Goal: Transaction & Acquisition: Purchase product/service

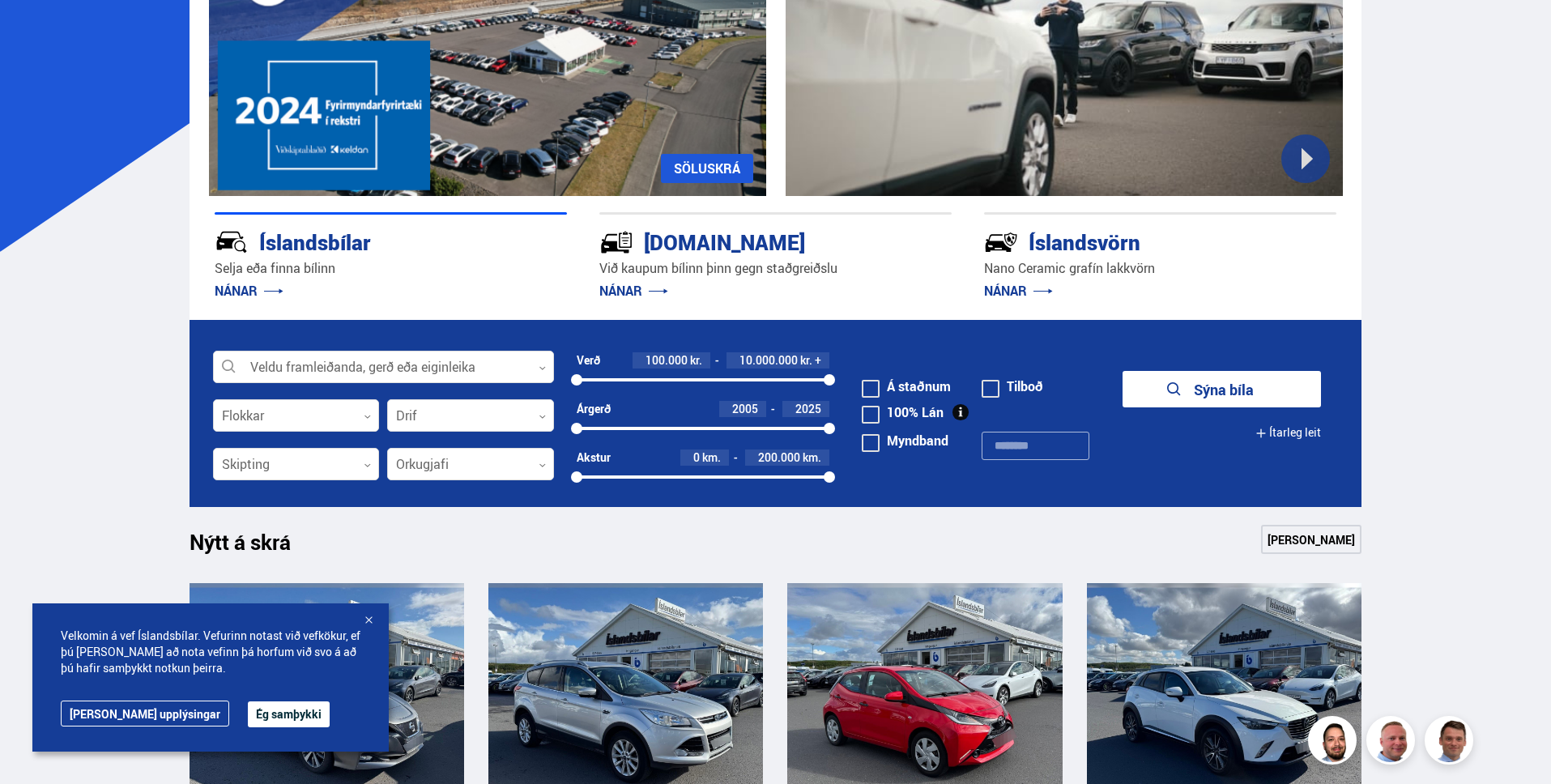
scroll to position [346, 0]
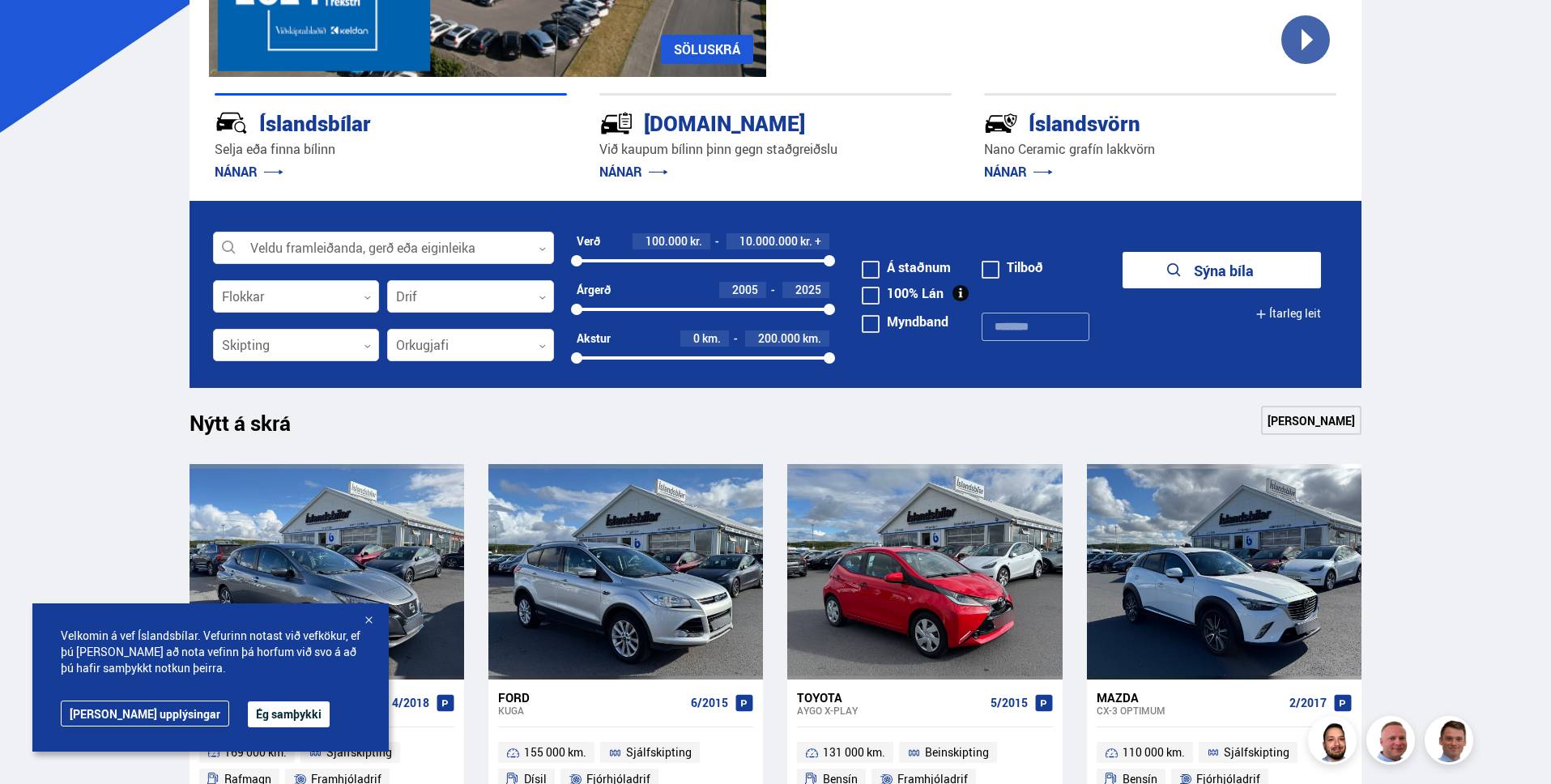
click at [248, 725] on button "Ég samþykki" at bounding box center [288, 713] width 81 height 26
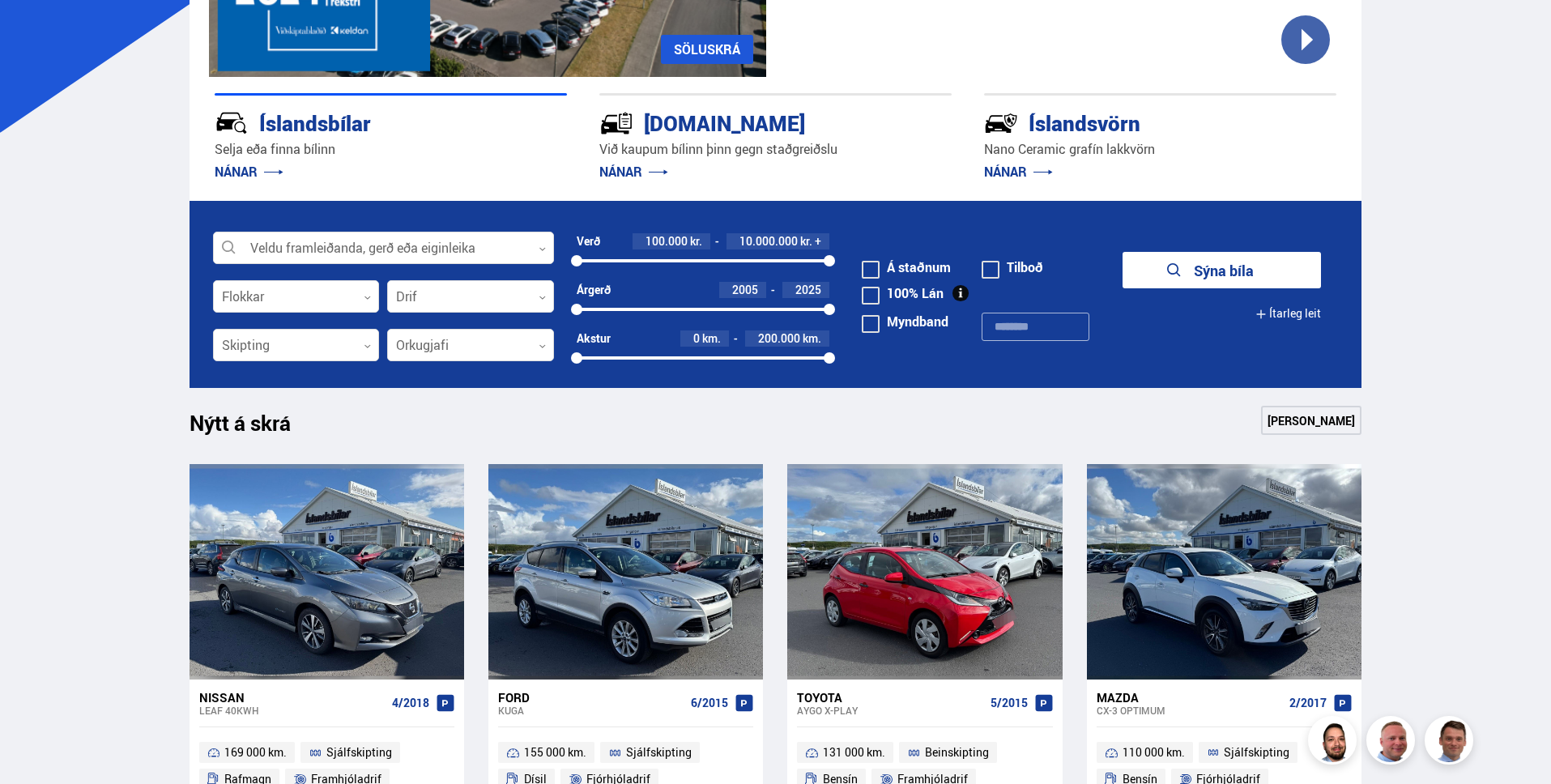
scroll to position [378, 0]
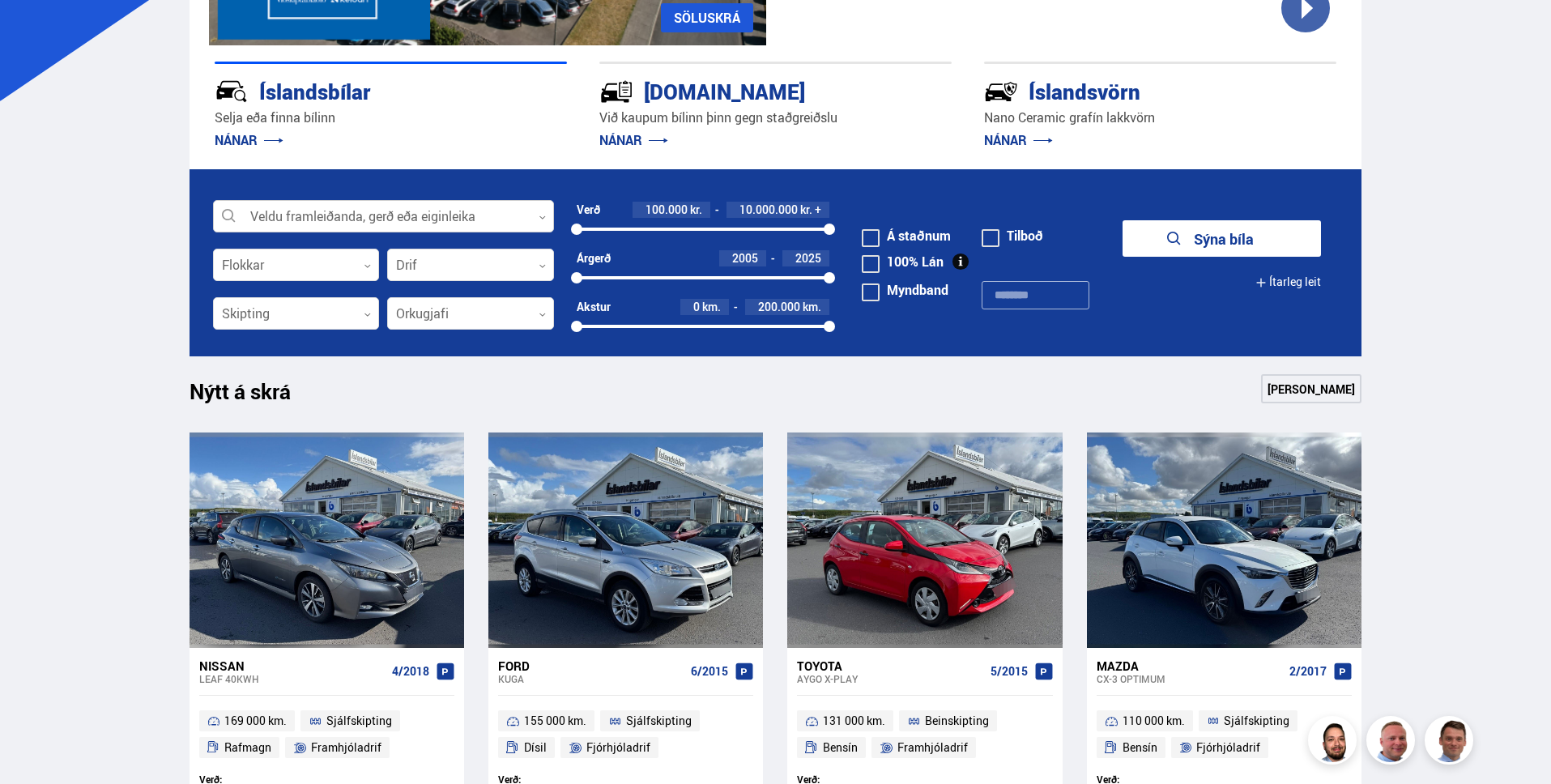
click at [321, 216] on div at bounding box center [383, 217] width 341 height 32
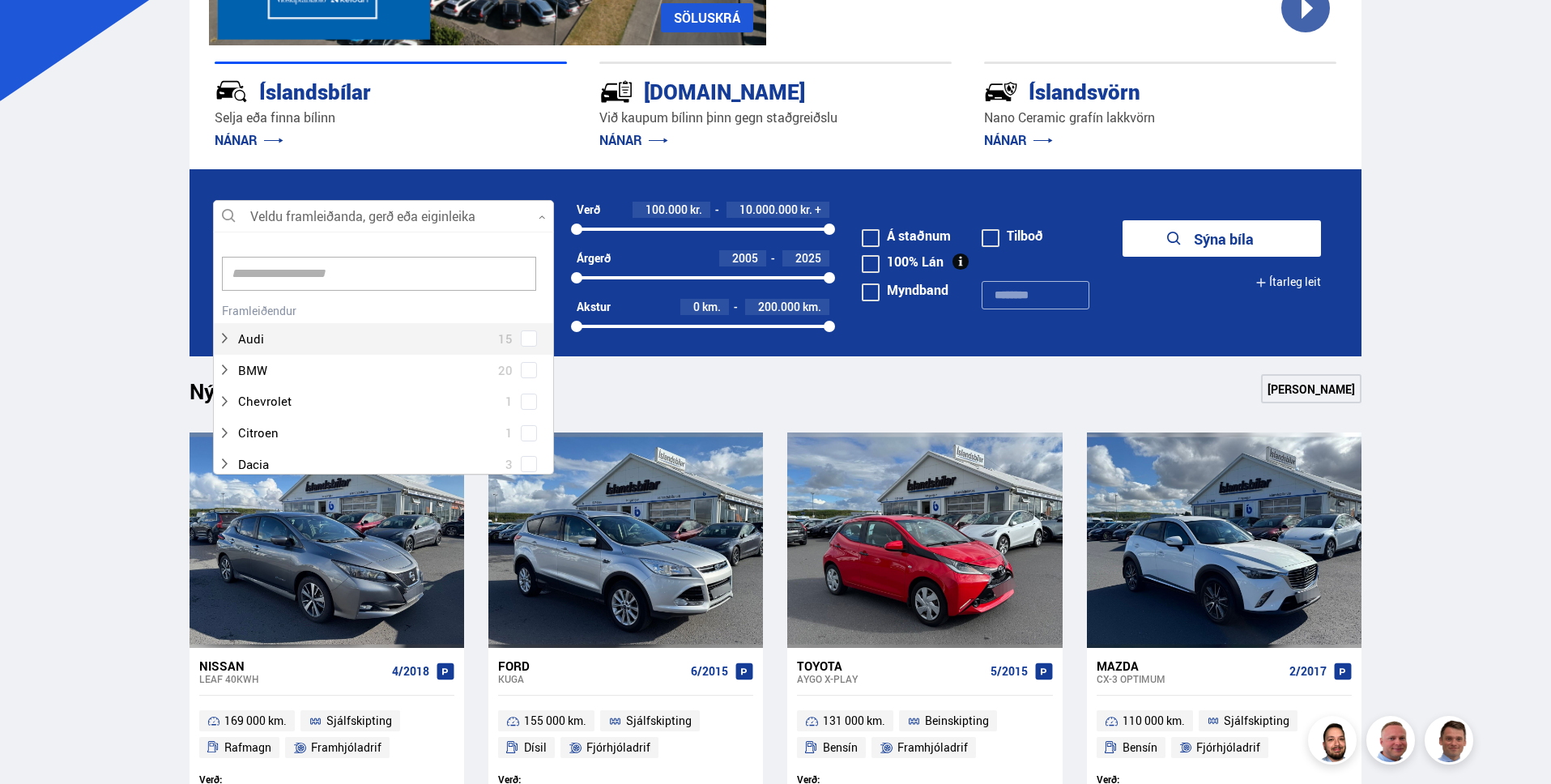
scroll to position [242, 336]
type input "***"
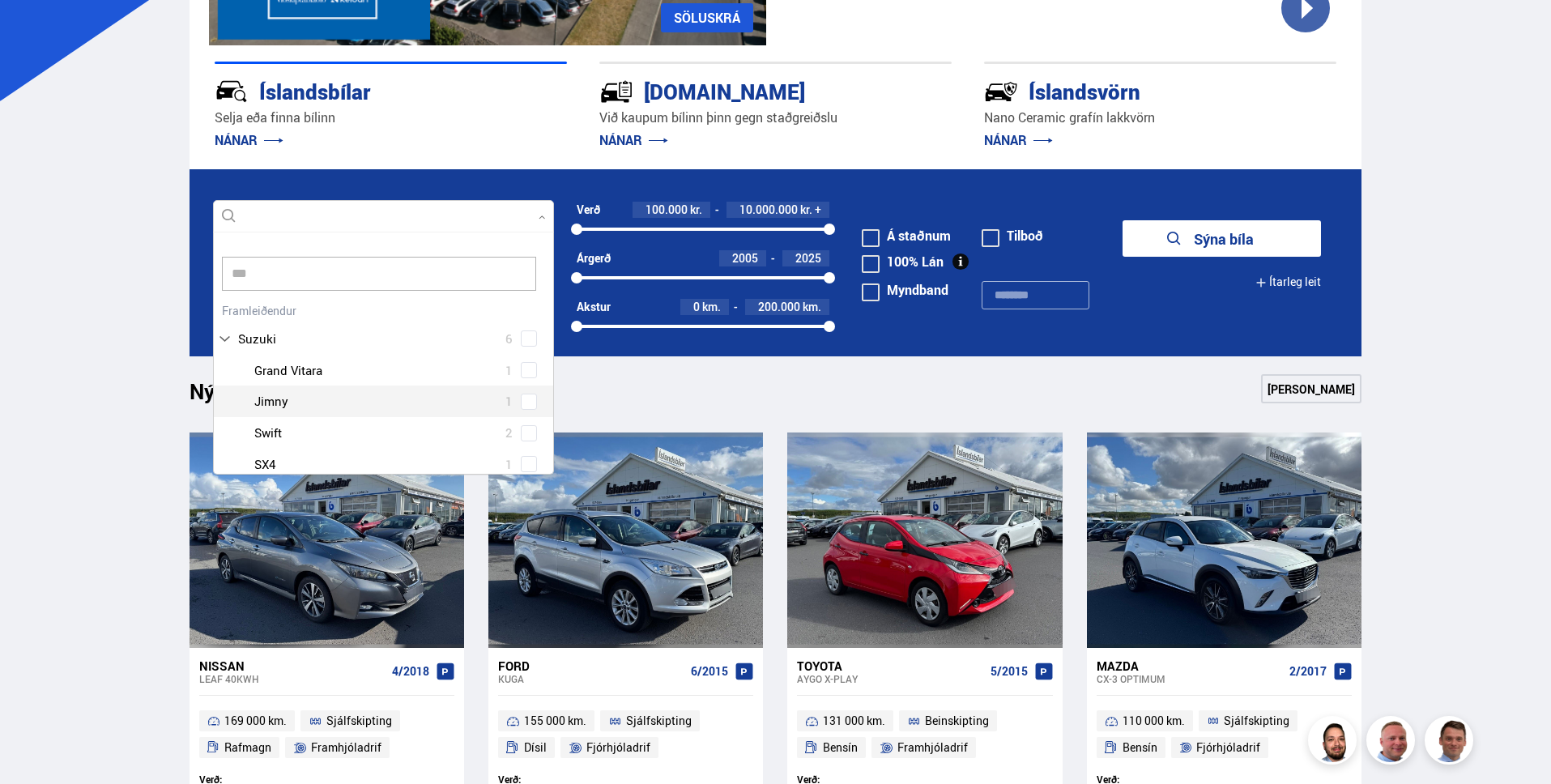
click at [524, 405] on div "Suzuki Grand Vitara 1 Suzuki Jimny 1 Suzuki Swift 2 Suzuki SX4 1 Suzuki Vitara 1" at bounding box center [383, 433] width 339 height 158
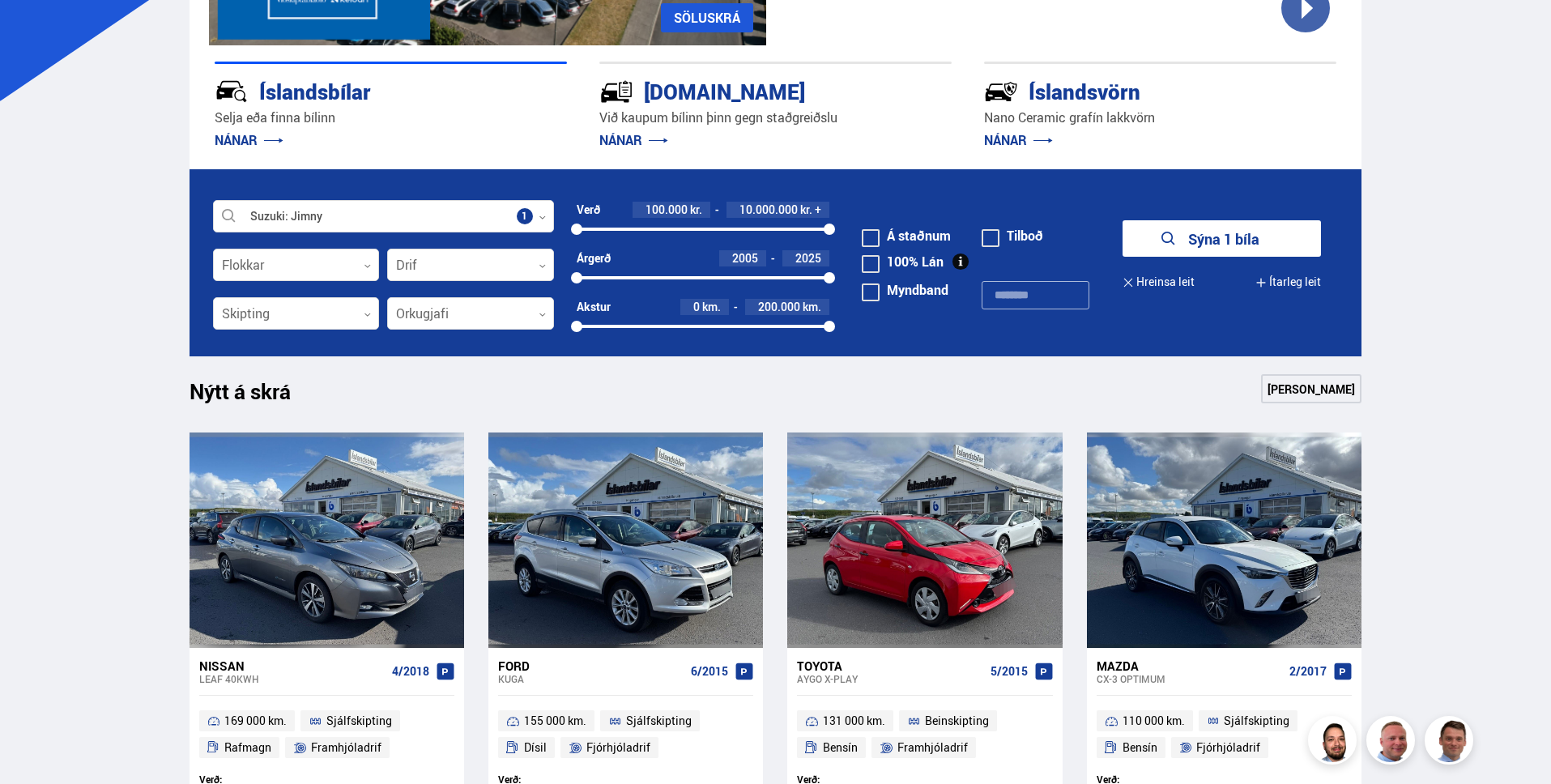
click at [1211, 250] on button "Sýna 1 bíla" at bounding box center [1222, 238] width 199 height 37
